Goal: Task Accomplishment & Management: Use online tool/utility

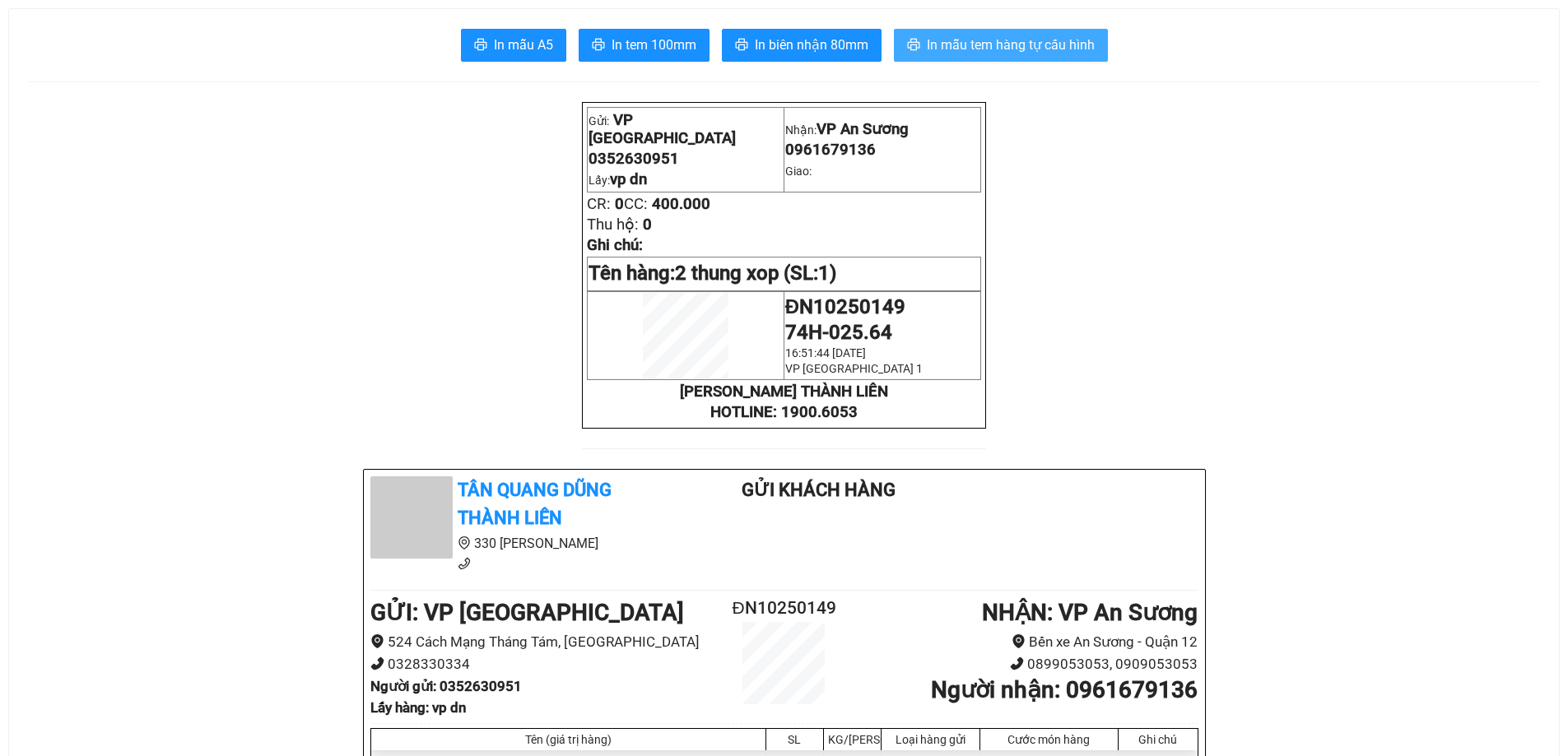
click at [926, 41] on span "In mẫu tem hàng tự cấu hình" at bounding box center [1010, 45] width 168 height 21
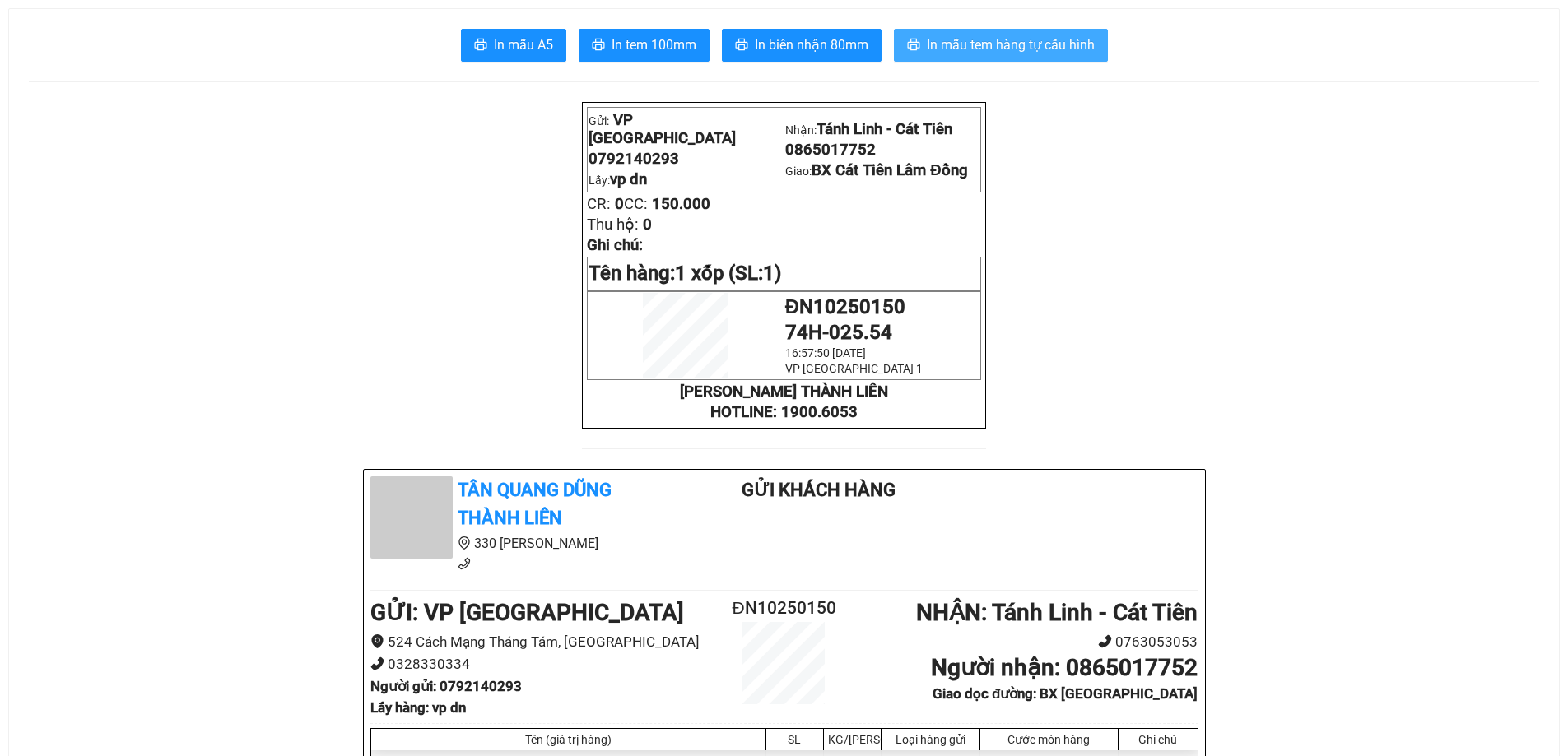
click at [971, 51] on span "In mẫu tem hàng tự cấu hình" at bounding box center [1010, 45] width 168 height 21
